Goal: Check status: Check status

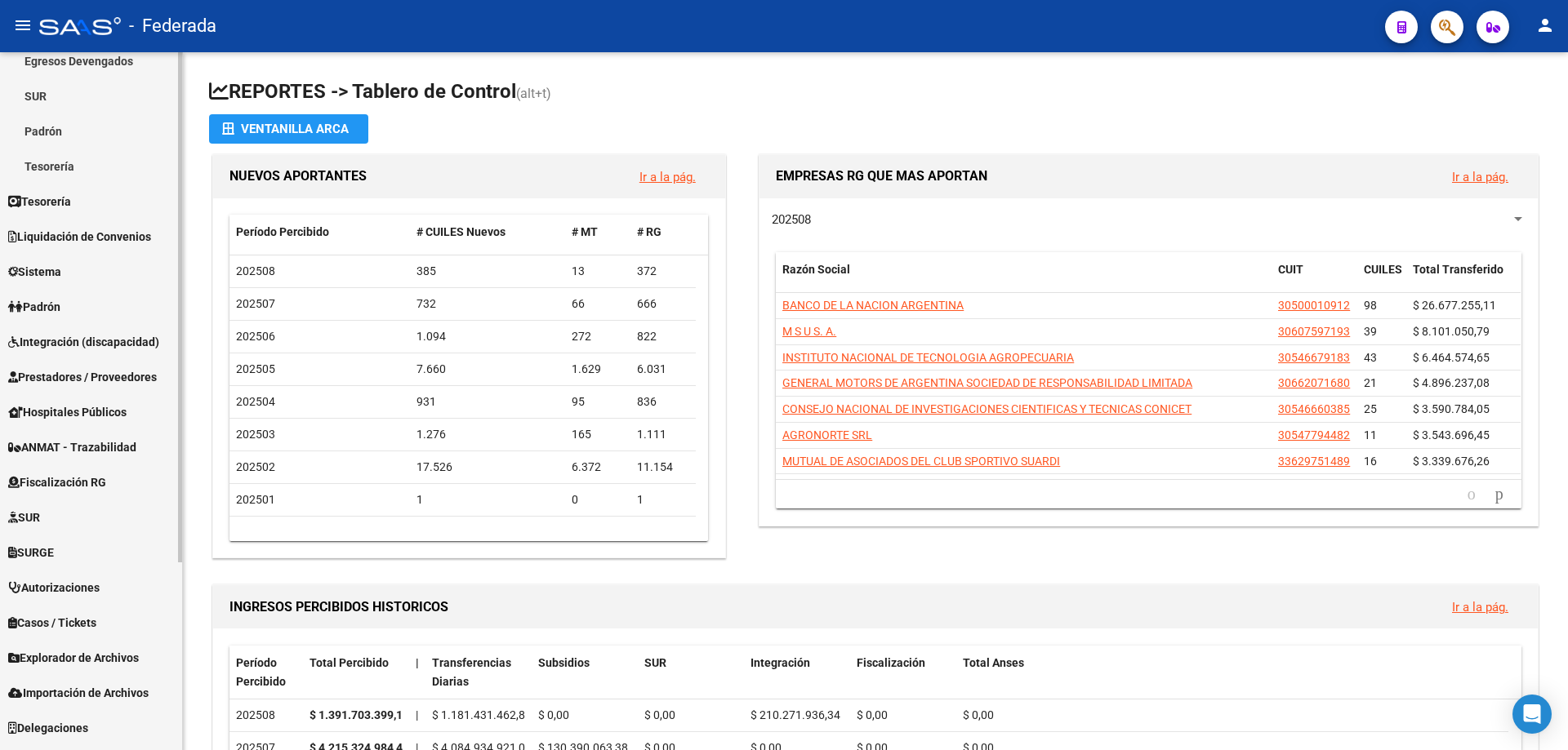
scroll to position [257, 0]
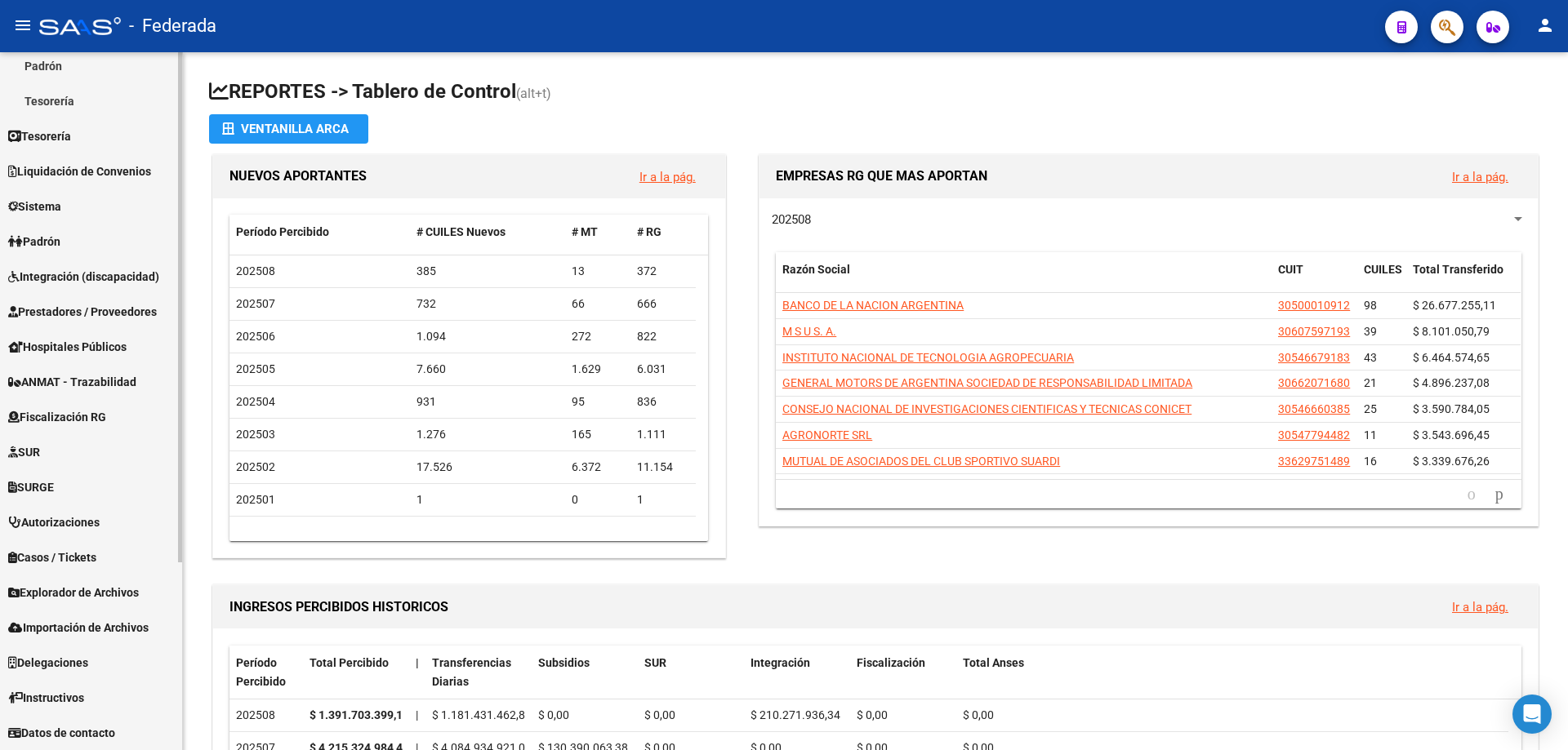
click at [97, 585] on span "Explorador de Archivos" at bounding box center [74, 592] width 130 height 18
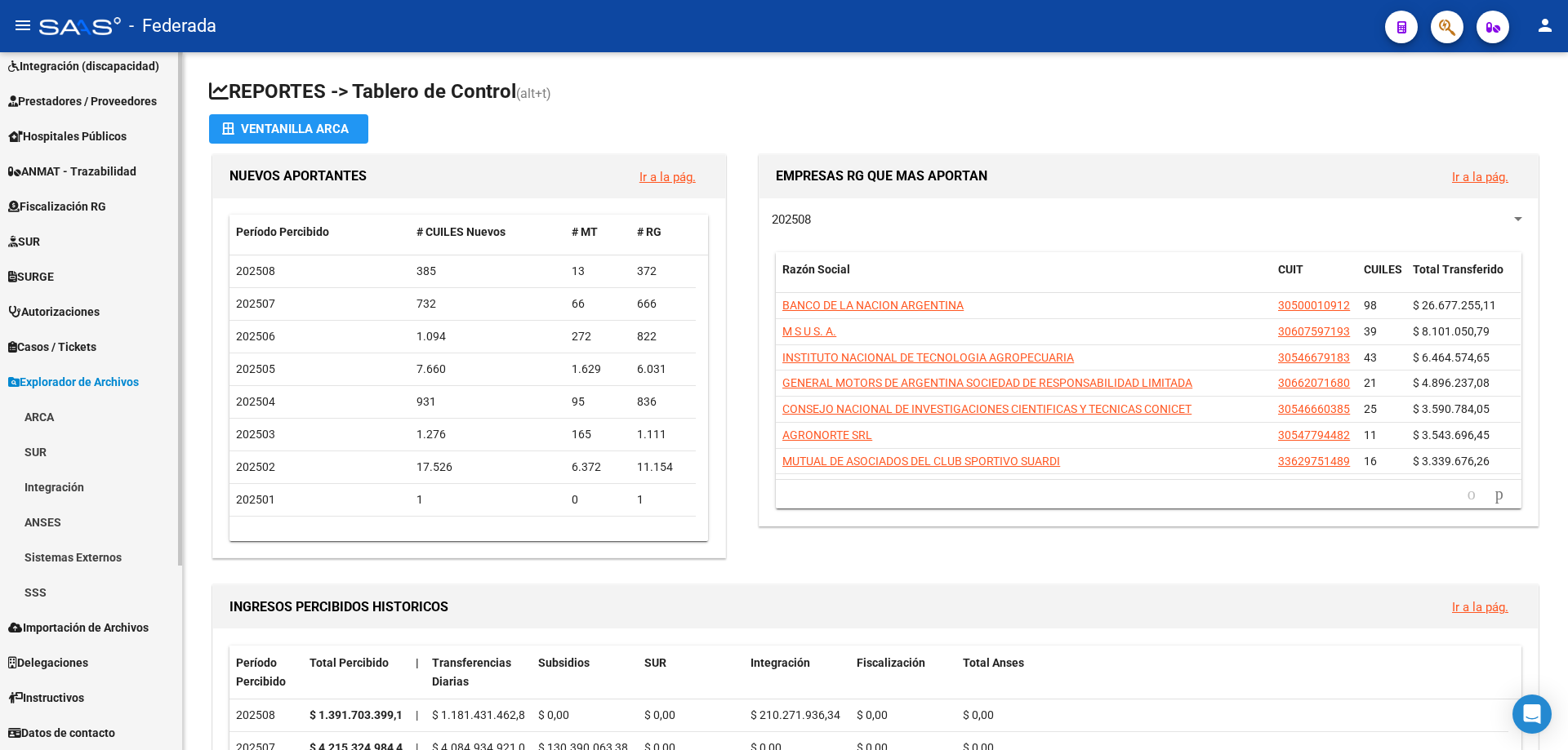
scroll to position [221, 0]
click at [44, 596] on link "SSS" at bounding box center [91, 592] width 182 height 35
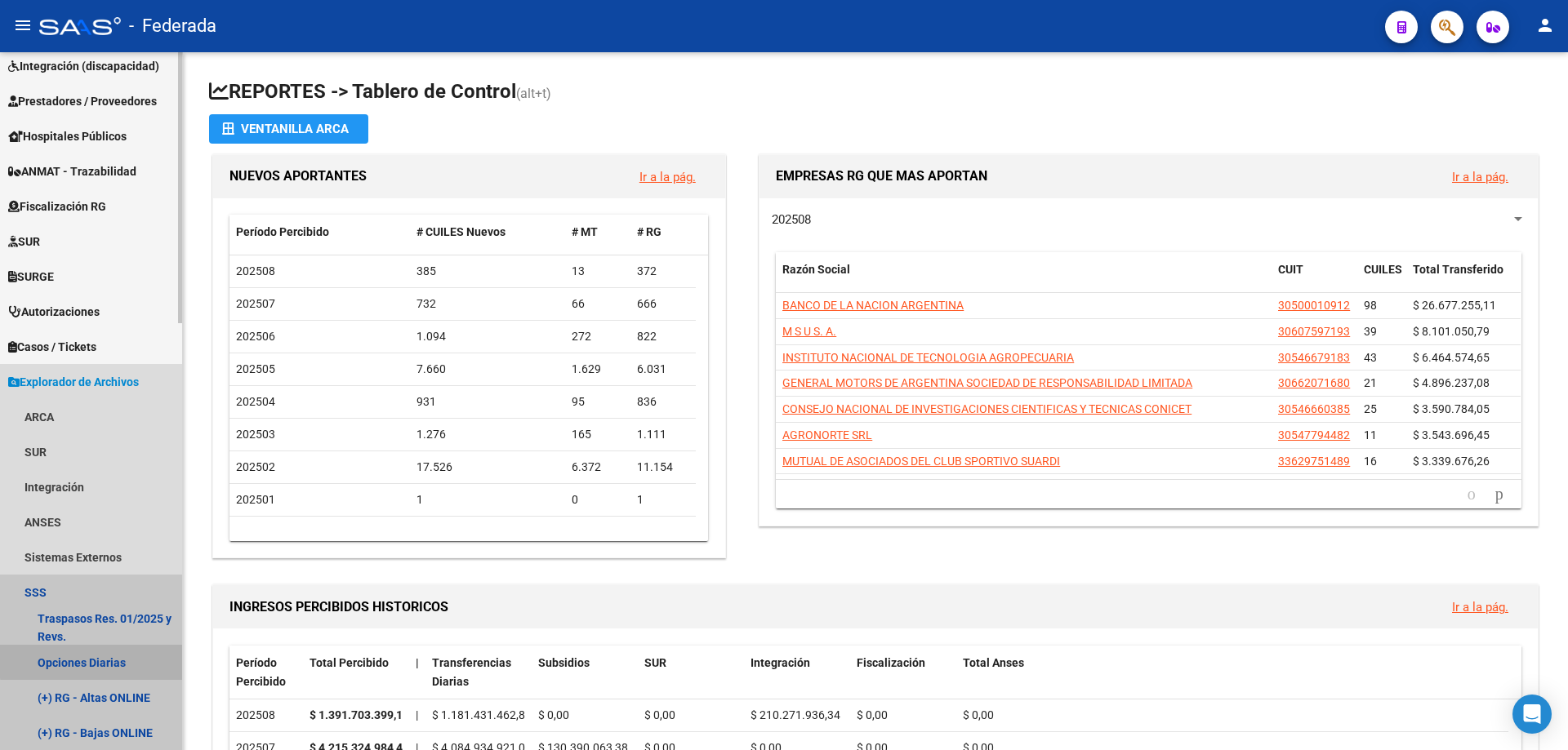
click at [91, 661] on link "Opciones Diarias" at bounding box center [91, 662] width 182 height 35
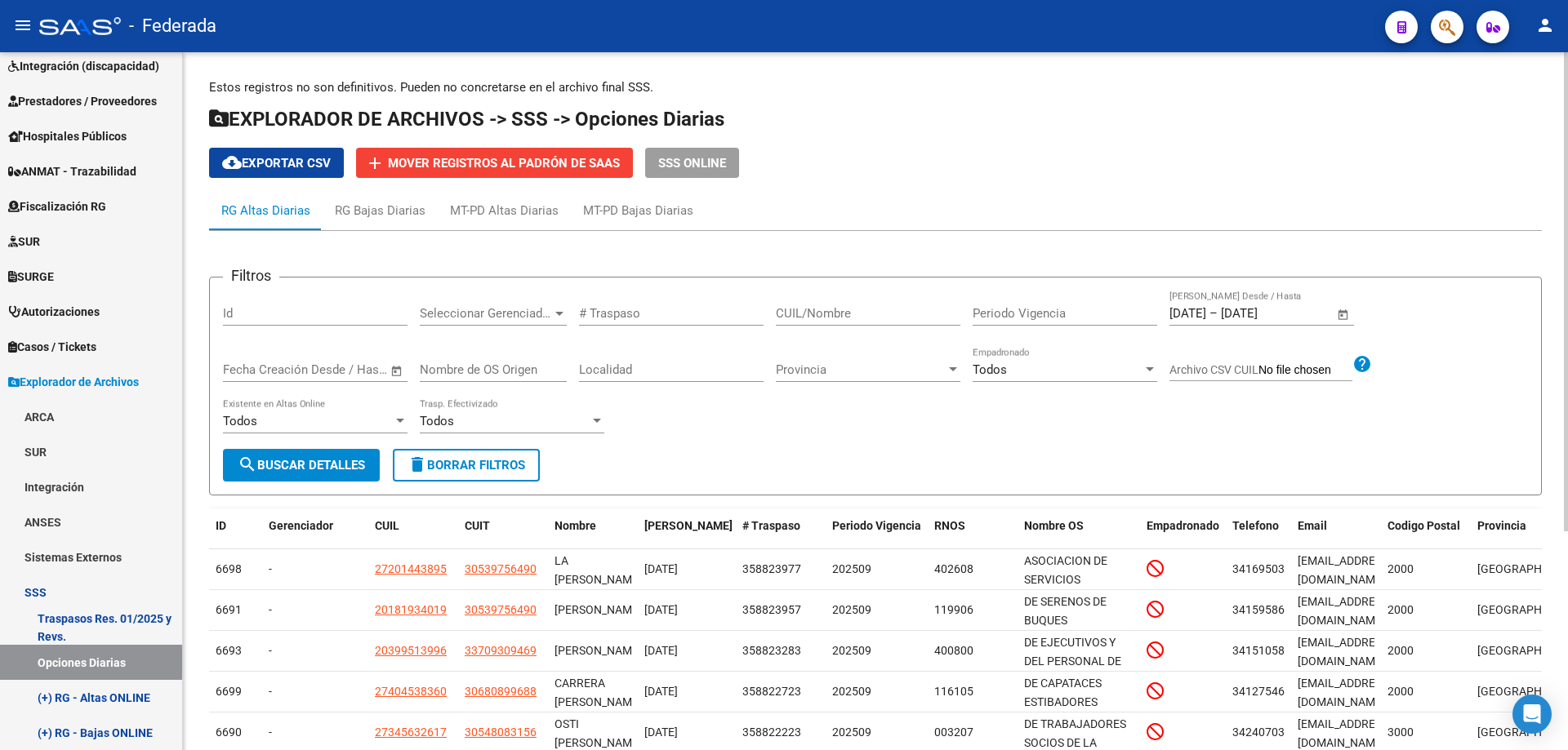
click at [1346, 315] on span "Open calendar" at bounding box center [1343, 314] width 39 height 39
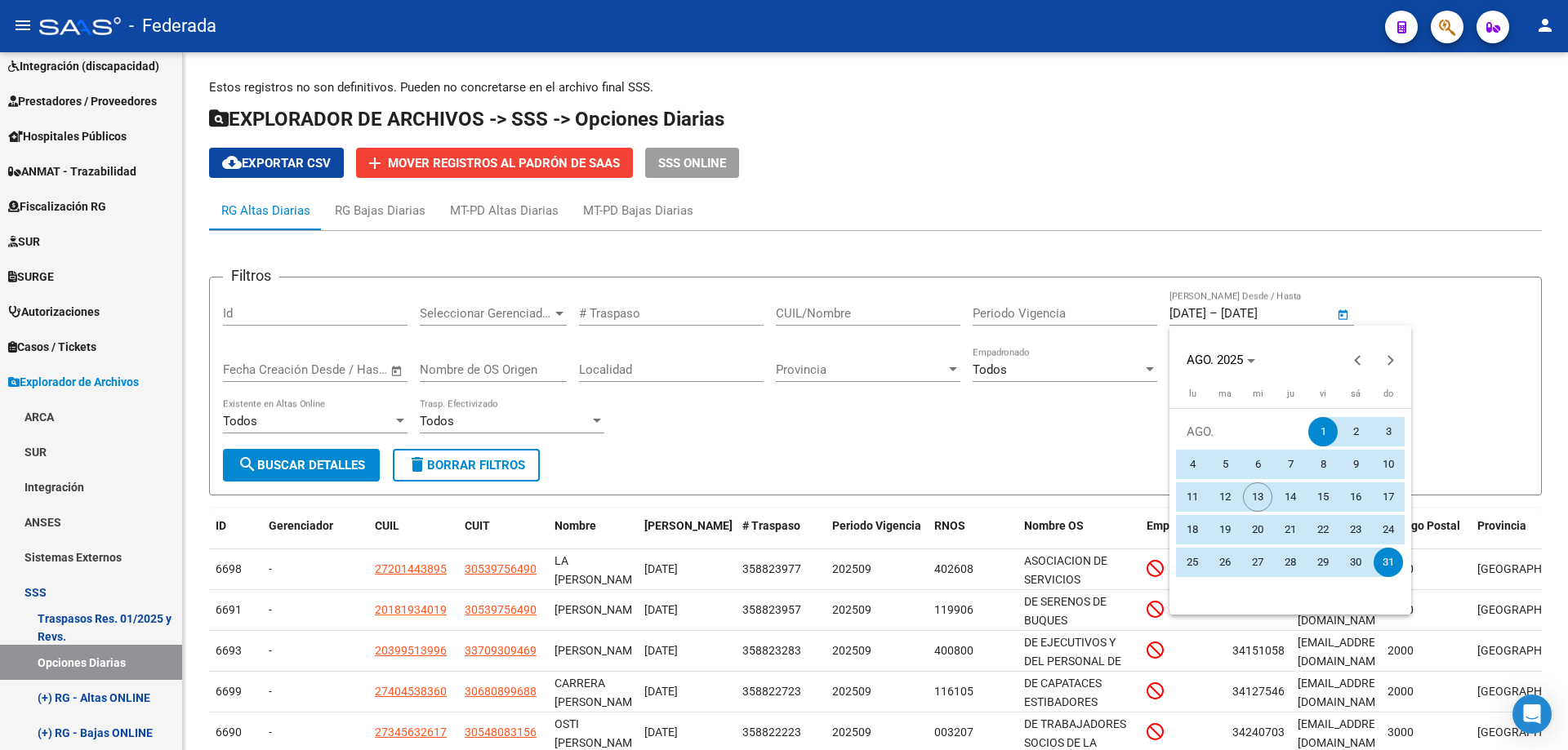
click at [1221, 496] on span "12" at bounding box center [1225, 497] width 30 height 30
type input "[DATE]"
click at [1221, 496] on span "12" at bounding box center [1225, 497] width 30 height 30
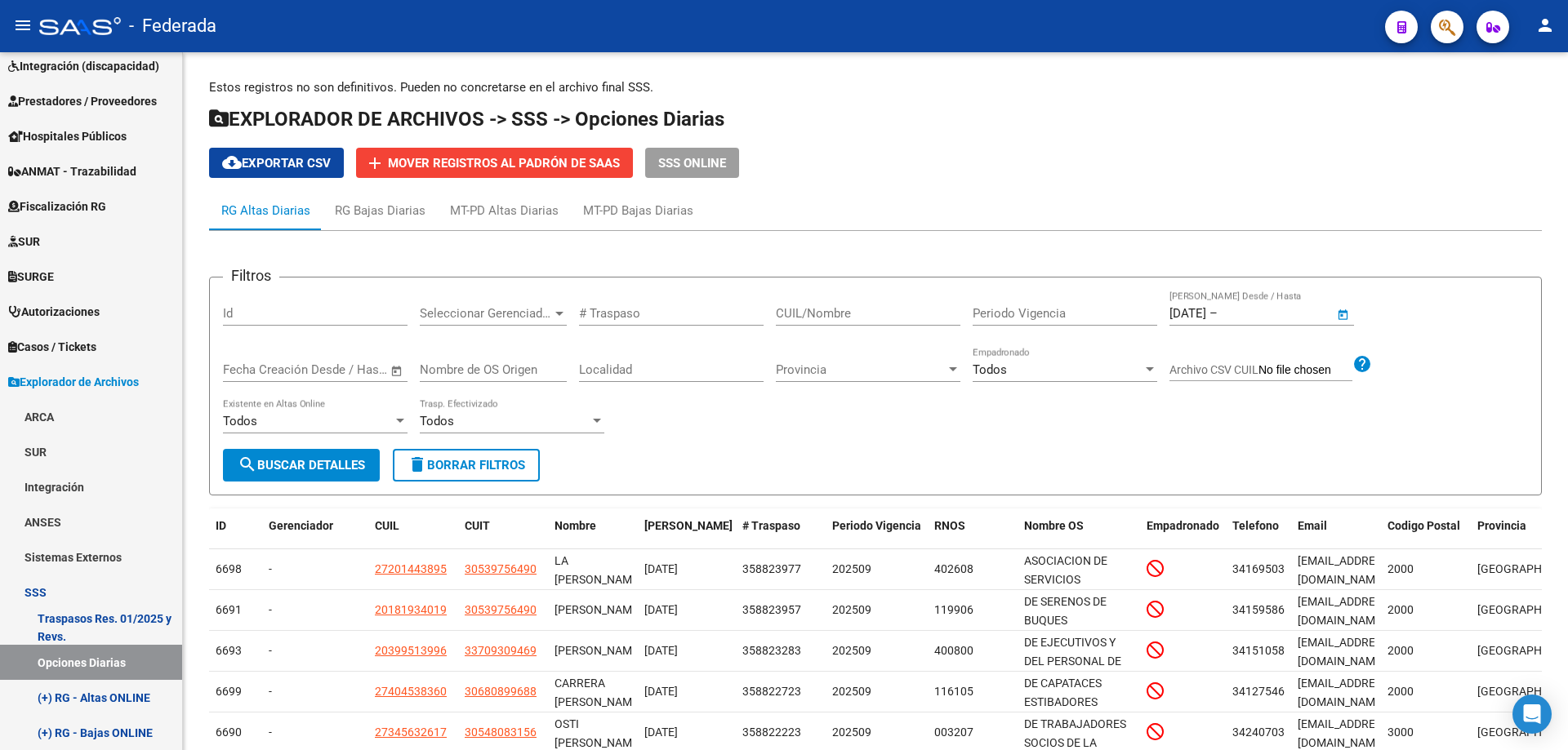
type input "[DATE]"
click at [349, 463] on span "search Buscar Detalles" at bounding box center [301, 465] width 127 height 14
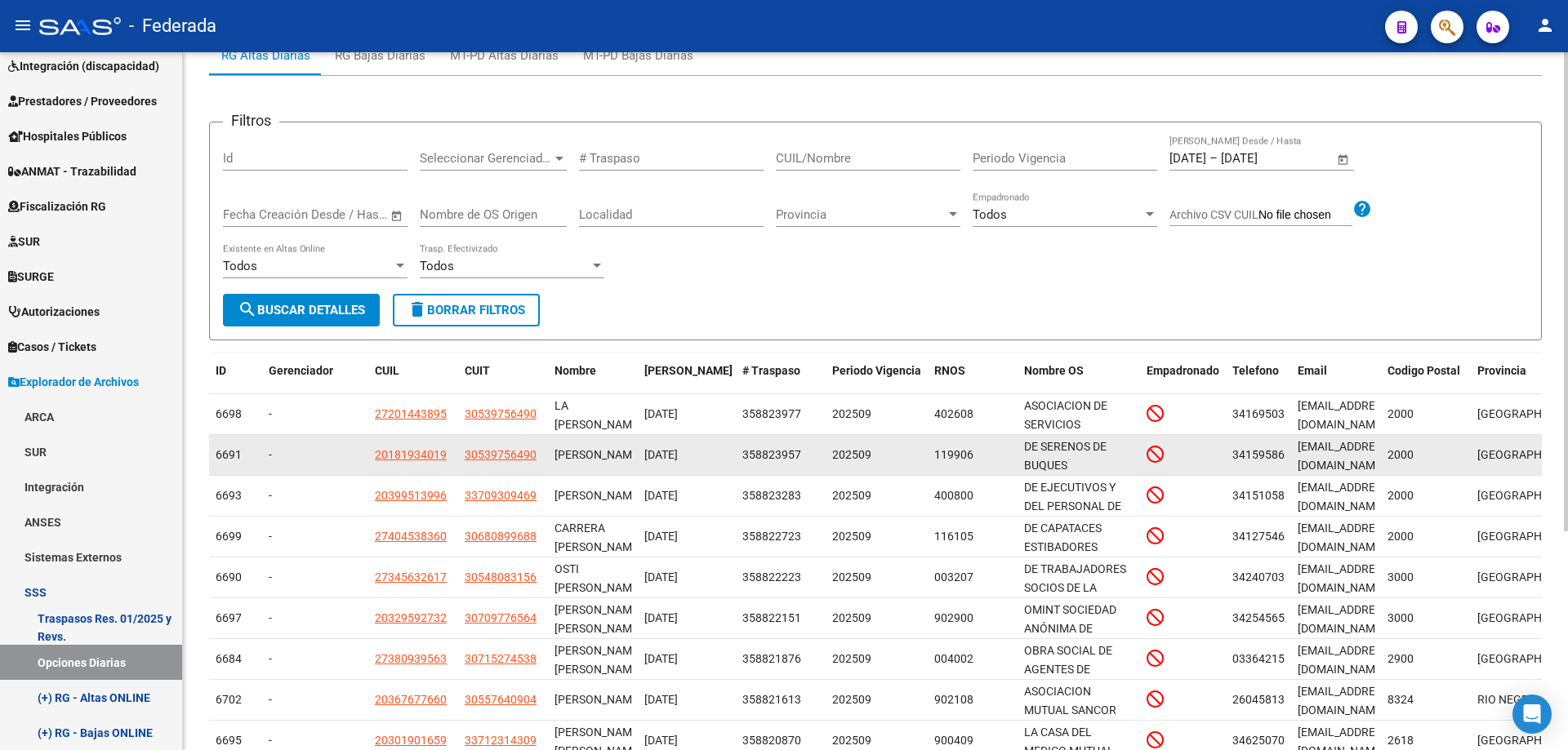
scroll to position [319, 0]
